Goal: Task Accomplishment & Management: Manage account settings

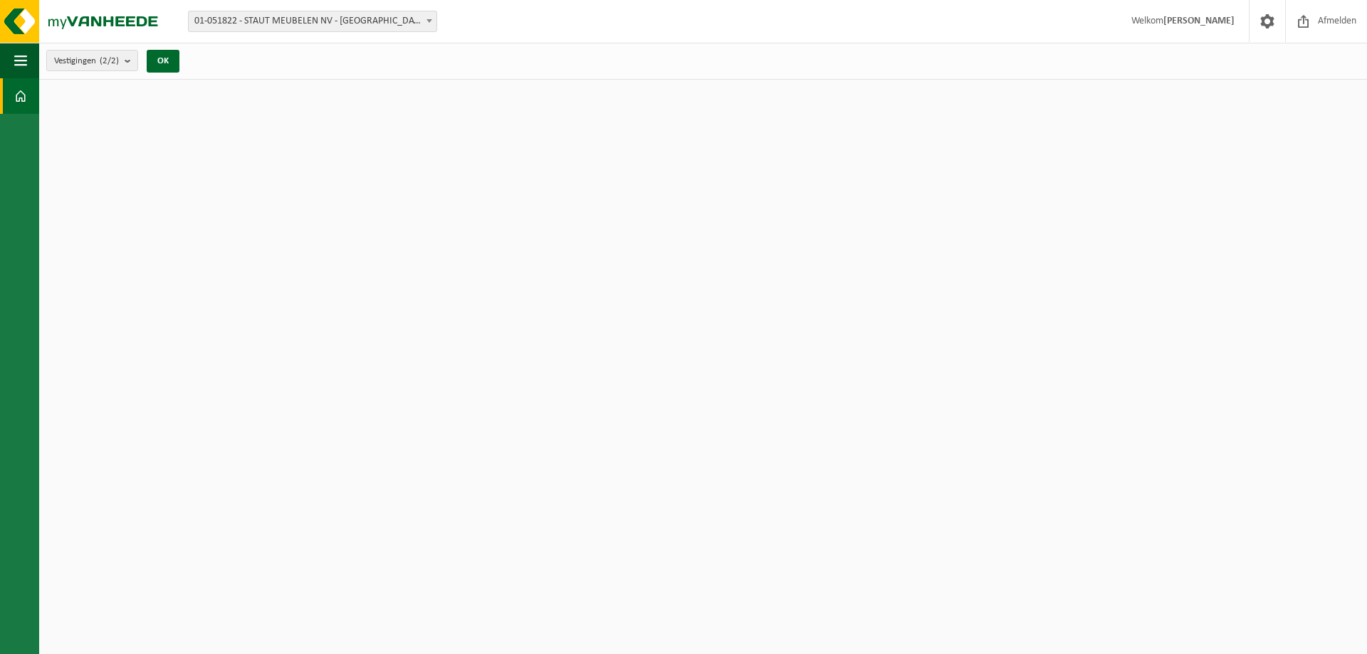
click at [17, 95] on span at bounding box center [20, 96] width 13 height 36
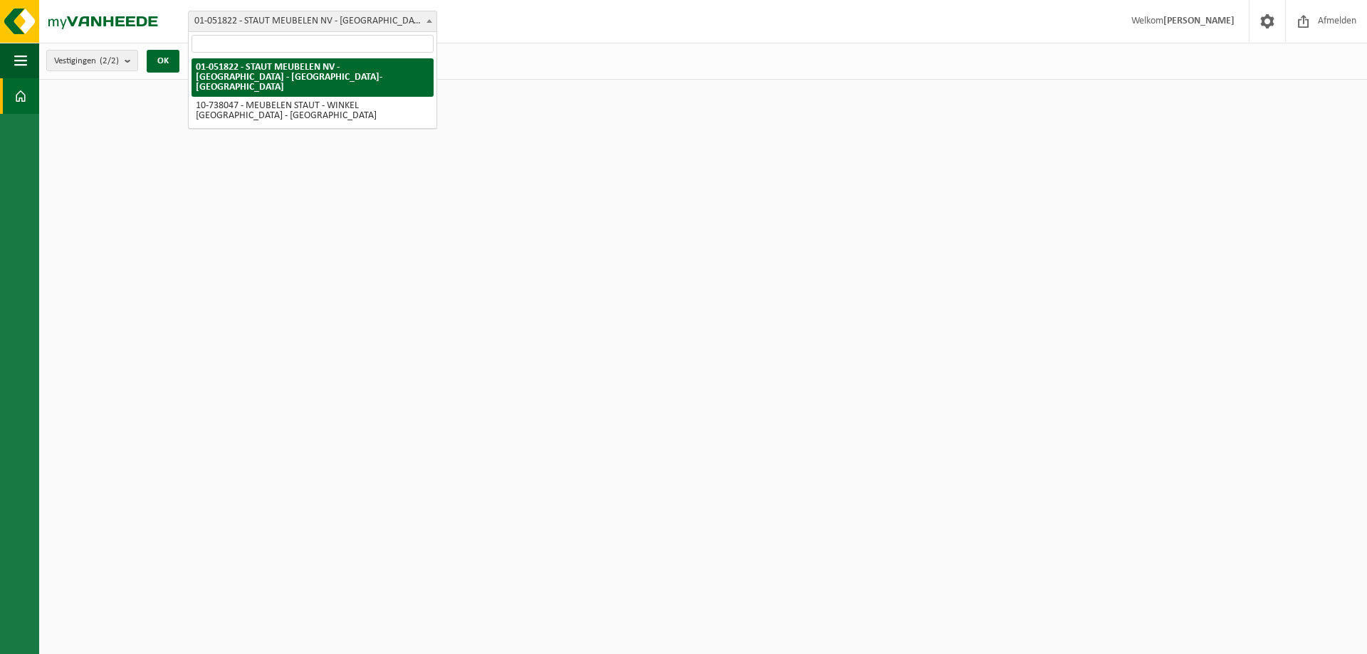
click at [428, 21] on b at bounding box center [430, 21] width 6 height 4
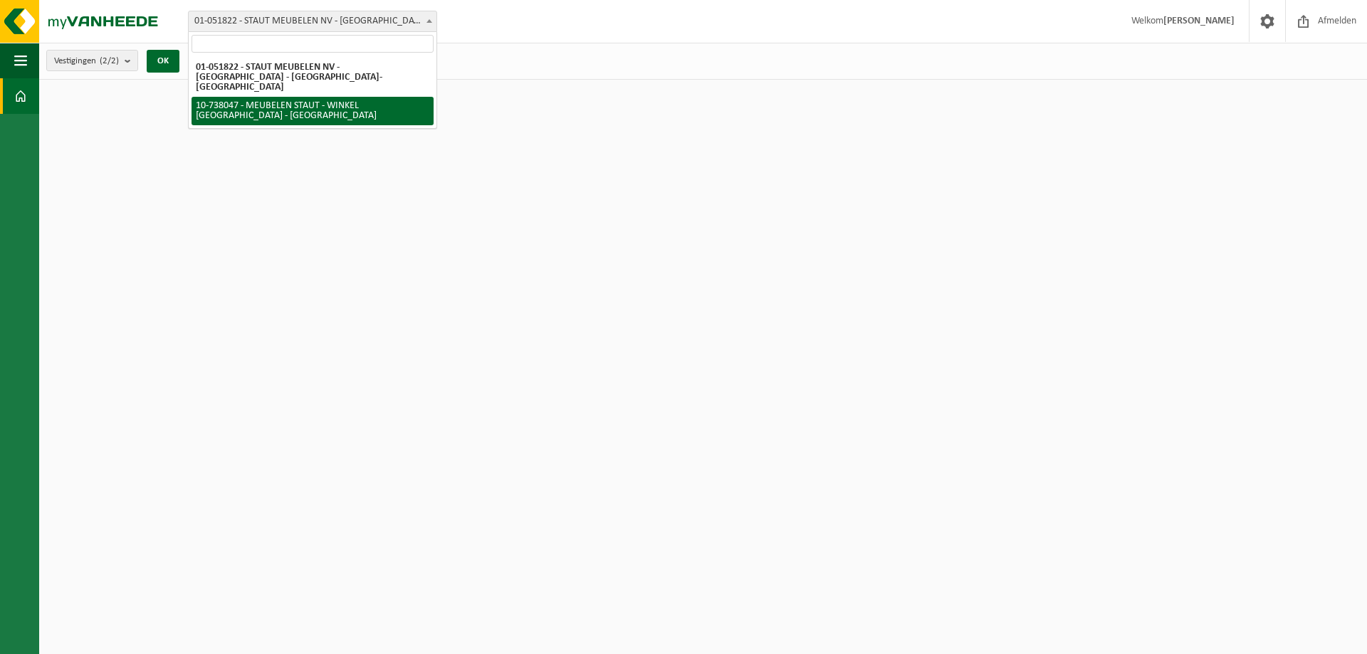
select select "6481"
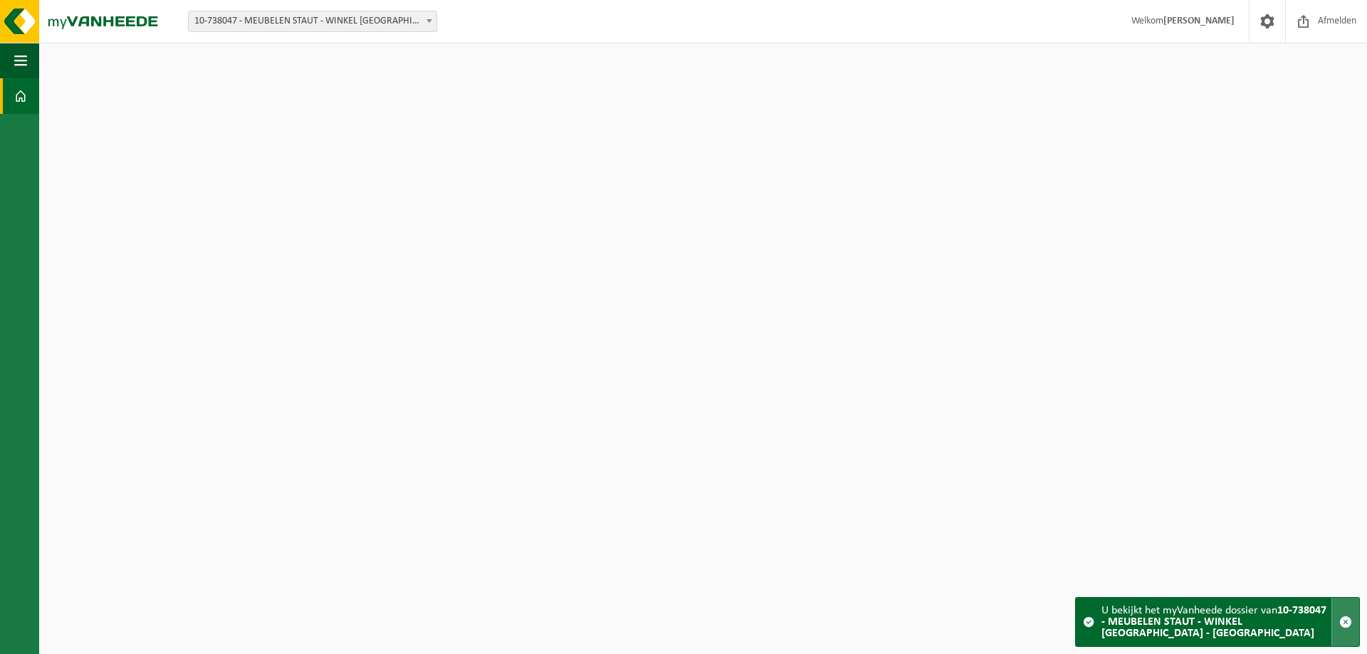
click at [1350, 625] on span "button" at bounding box center [1346, 622] width 13 height 13
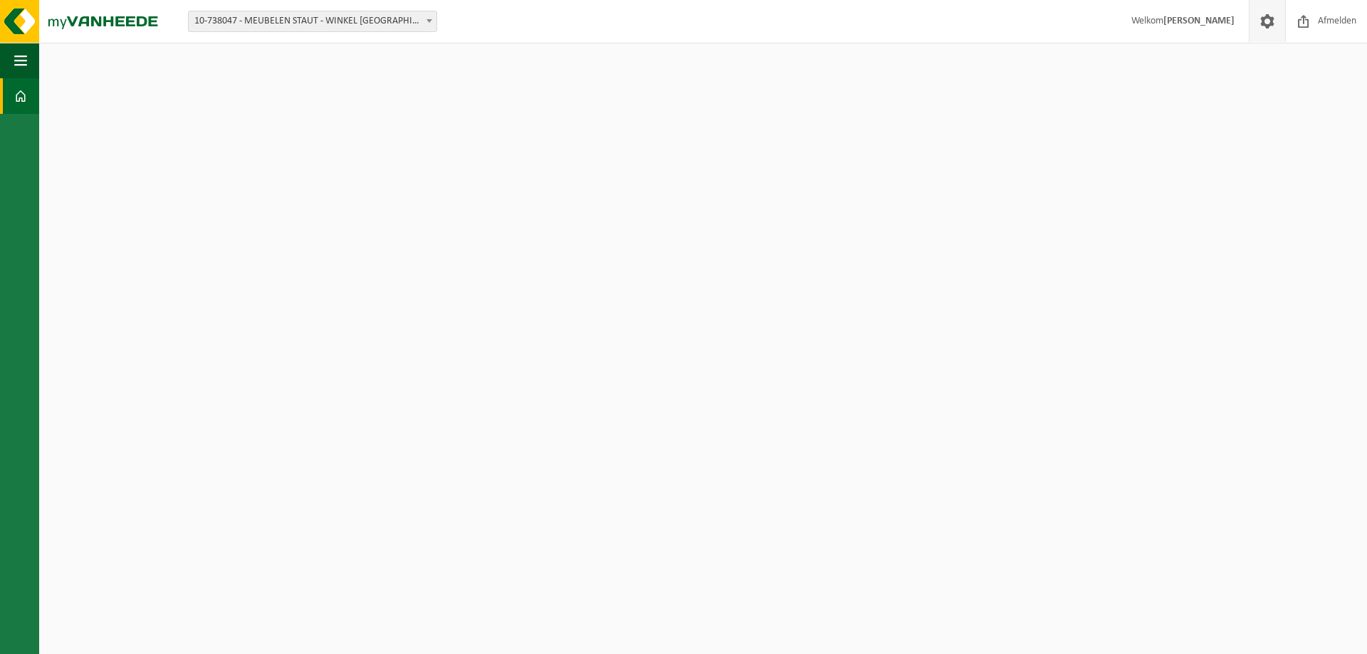
click at [1268, 19] on span at bounding box center [1267, 21] width 21 height 42
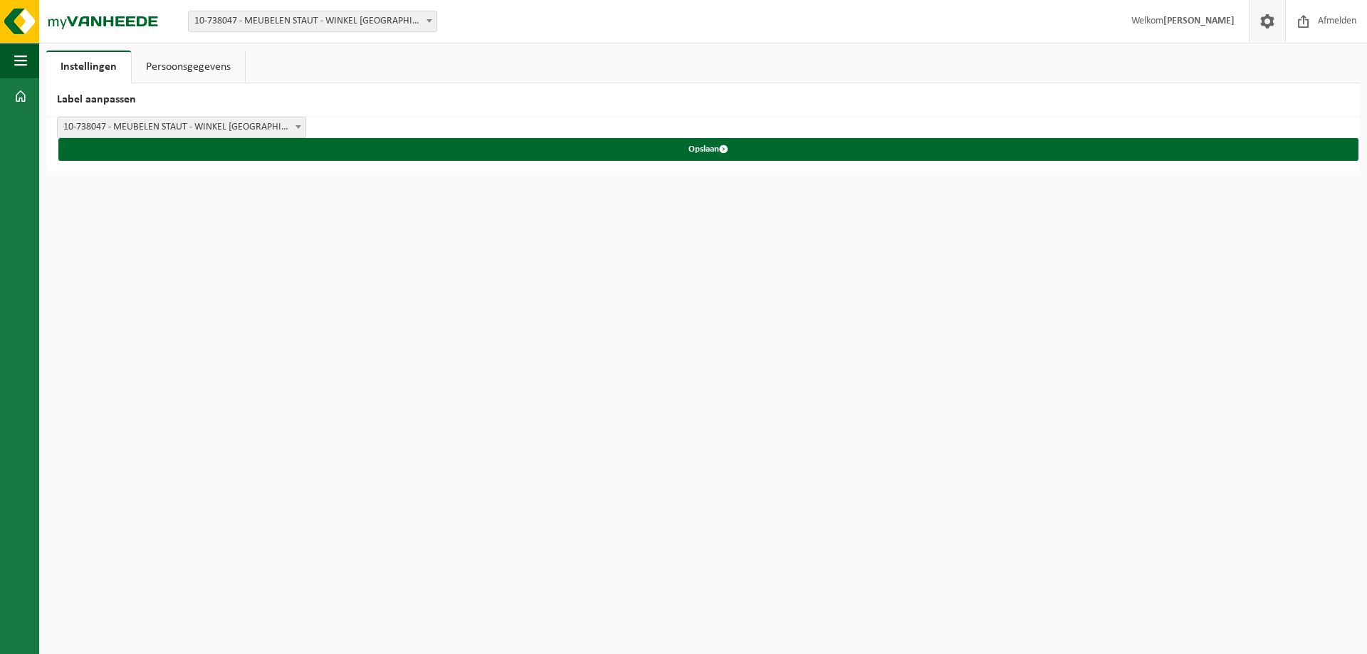
click at [1268, 23] on span at bounding box center [1267, 21] width 21 height 42
click at [162, 66] on link "Persoonsgegevens" at bounding box center [188, 67] width 113 height 33
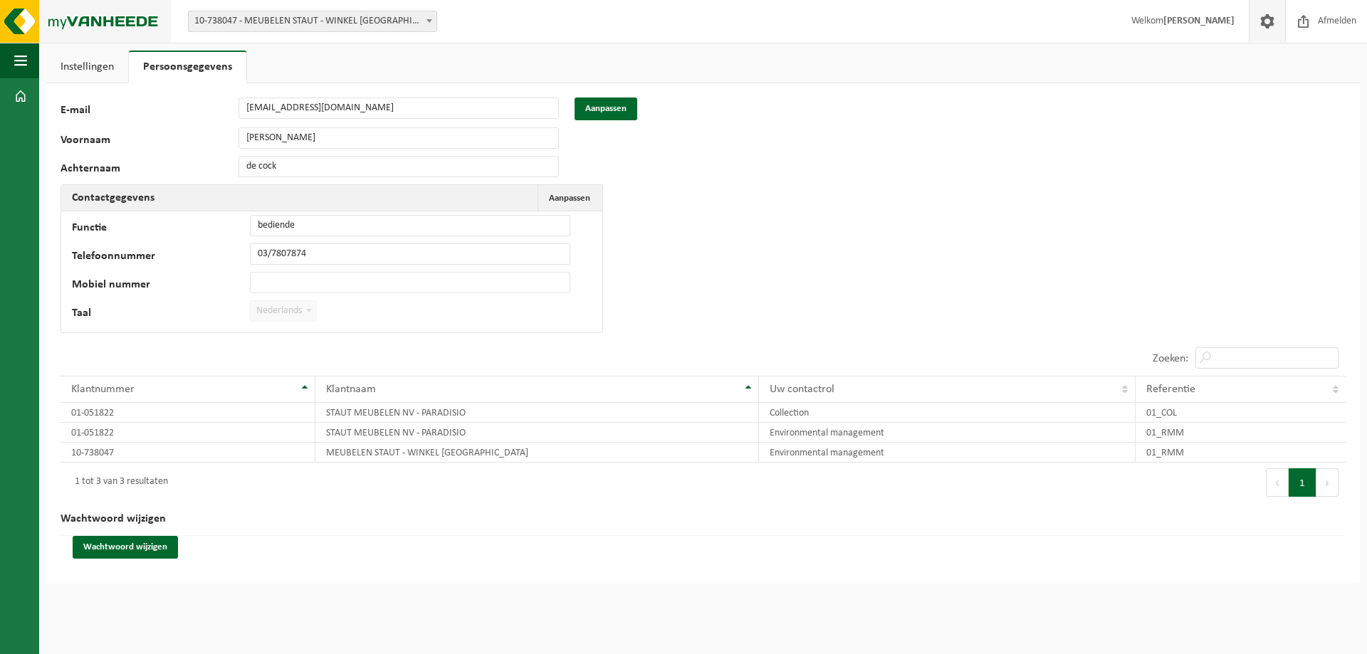
click at [29, 24] on img at bounding box center [85, 21] width 171 height 43
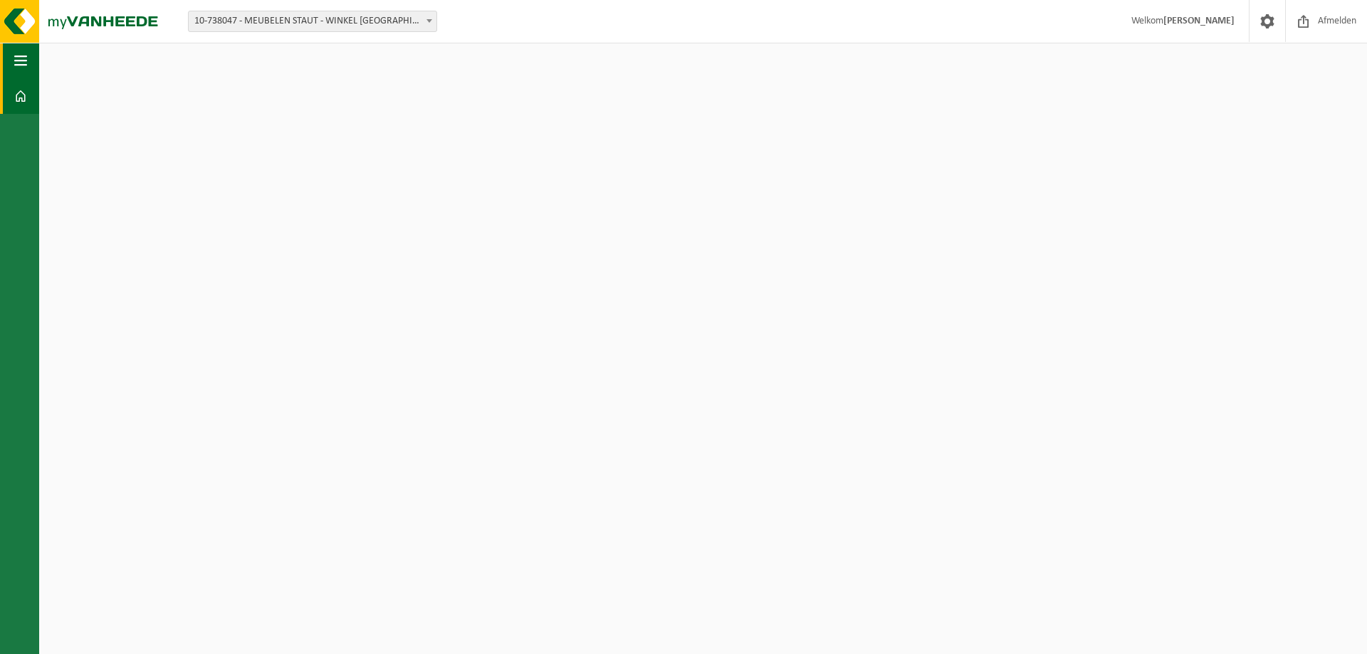
click at [22, 51] on span "button" at bounding box center [20, 61] width 13 height 36
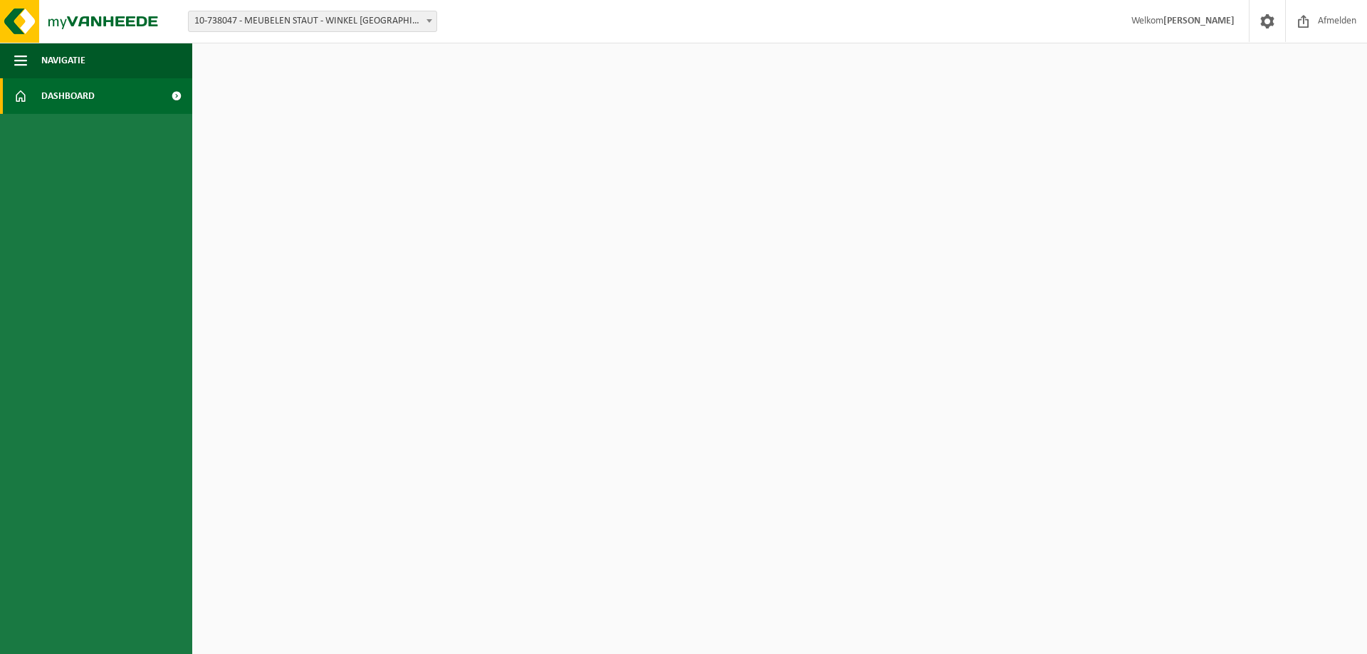
click at [43, 87] on span "Dashboard" at bounding box center [67, 96] width 53 height 36
click at [1263, 23] on span at bounding box center [1267, 21] width 21 height 42
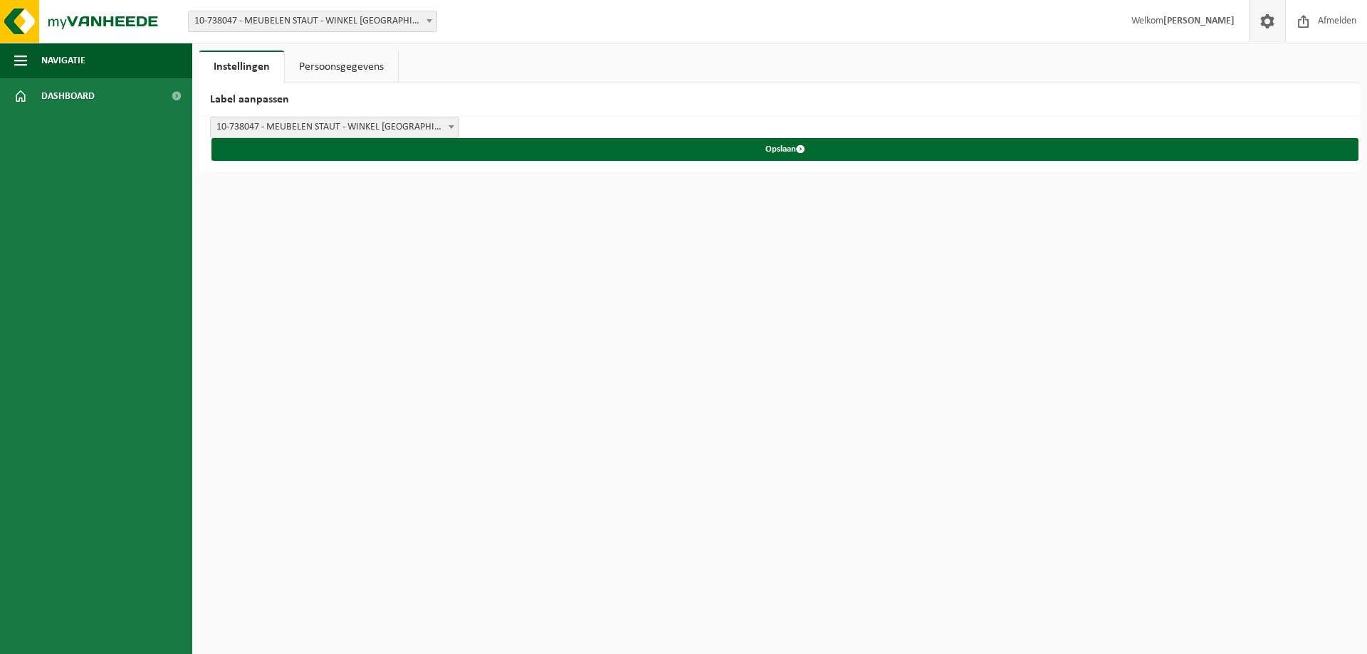
click at [343, 66] on link "Persoonsgegevens" at bounding box center [341, 67] width 113 height 33
